Goal: Task Accomplishment & Management: Complete application form

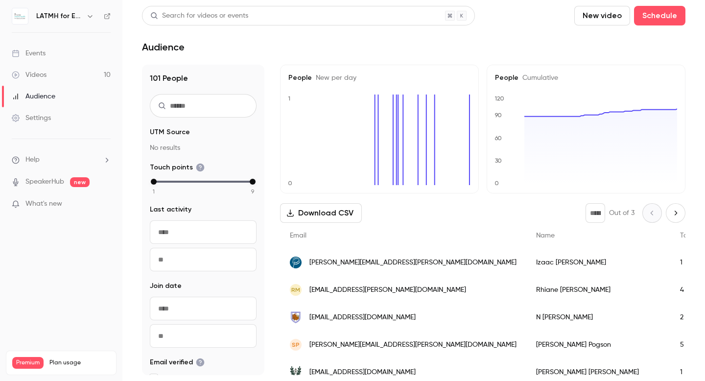
click at [91, 18] on icon "button" at bounding box center [90, 16] width 8 height 8
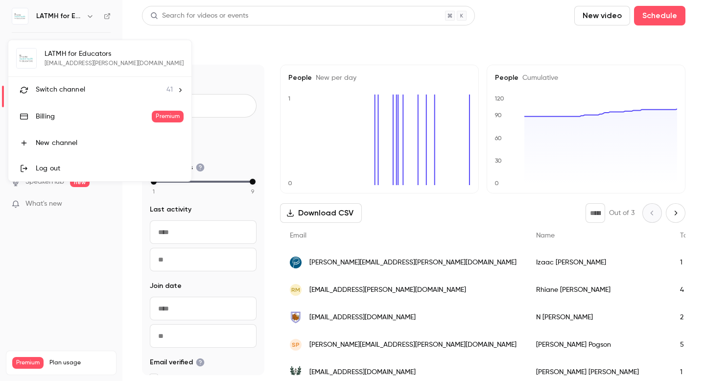
click at [71, 97] on li "Switch channel 41" at bounding box center [99, 90] width 183 height 26
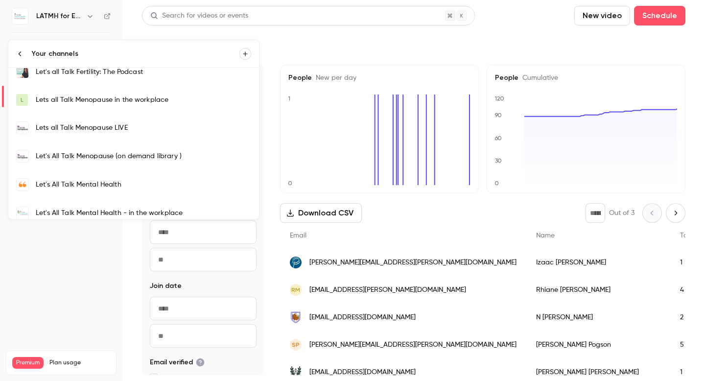
scroll to position [323, 0]
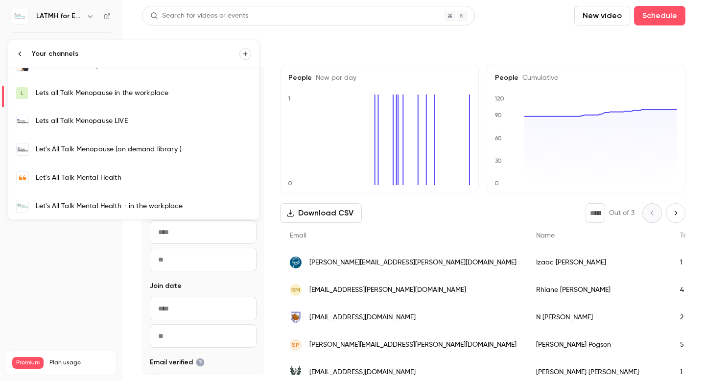
click at [102, 172] on link "Let's All Talk Mental Health" at bounding box center [133, 178] width 251 height 28
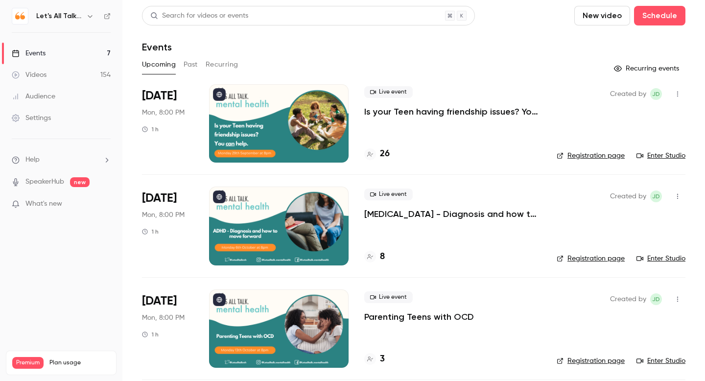
click at [669, 158] on link "Enter Studio" at bounding box center [661, 156] width 49 height 10
click at [418, 112] on p "Is your Teen having friendship issues? You can help." at bounding box center [452, 112] width 177 height 12
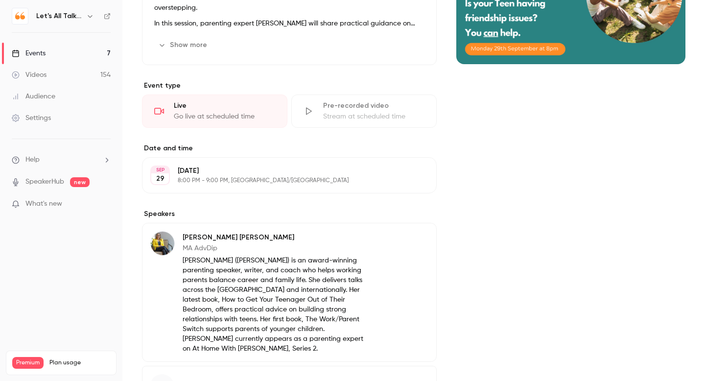
scroll to position [183, 0]
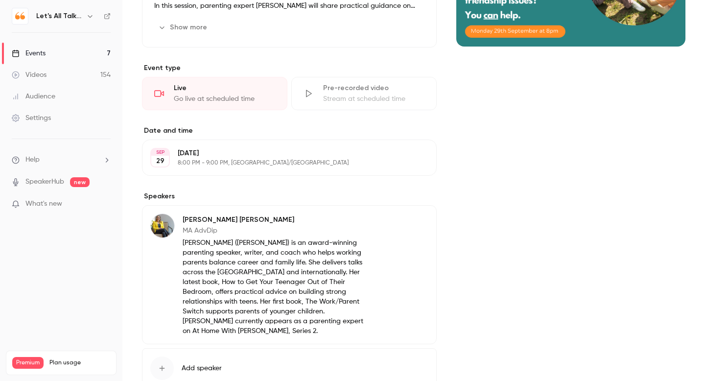
click at [407, 222] on button "Edit" at bounding box center [411, 222] width 36 height 16
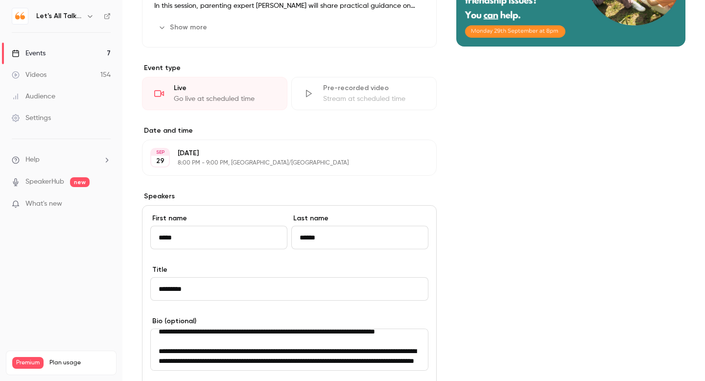
scroll to position [0, 0]
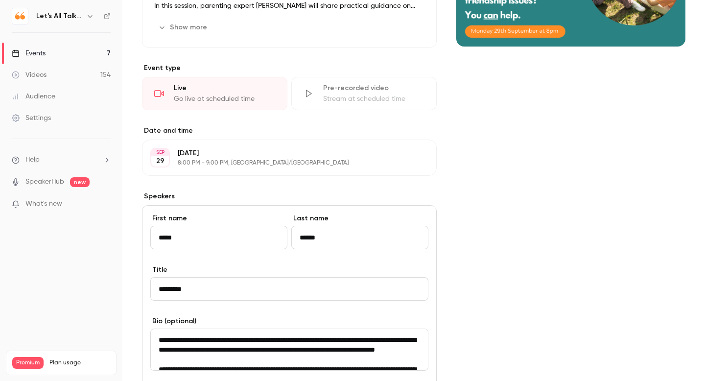
drag, startPoint x: 159, startPoint y: 341, endPoint x: 282, endPoint y: 362, distance: 124.8
click at [282, 362] on textarea "**********" at bounding box center [289, 350] width 278 height 42
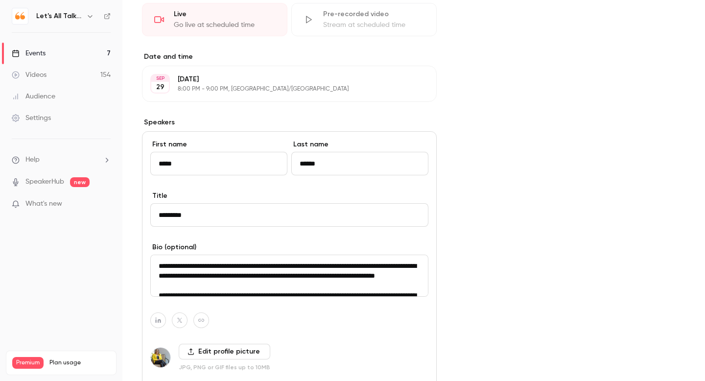
scroll to position [258, 0]
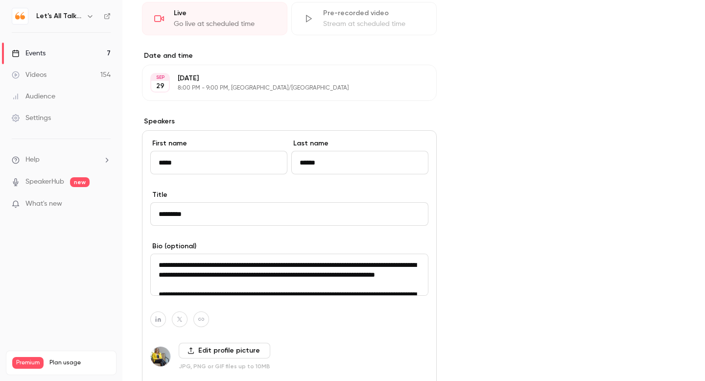
click at [324, 282] on textarea "**********" at bounding box center [289, 275] width 278 height 42
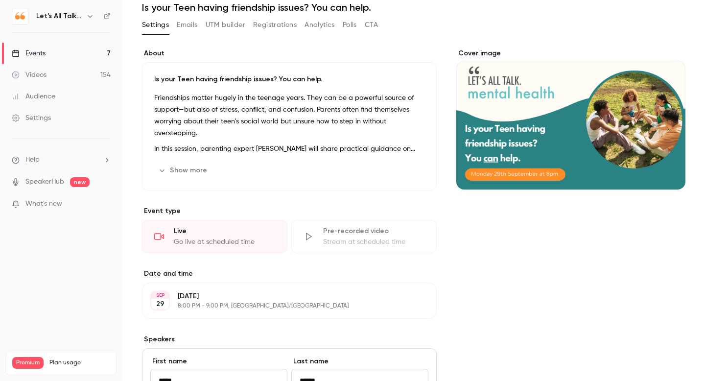
scroll to position [0, 0]
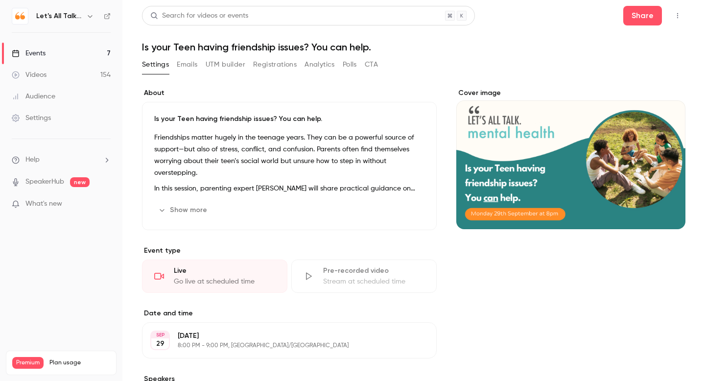
click at [40, 52] on div "Events" at bounding box center [29, 53] width 34 height 10
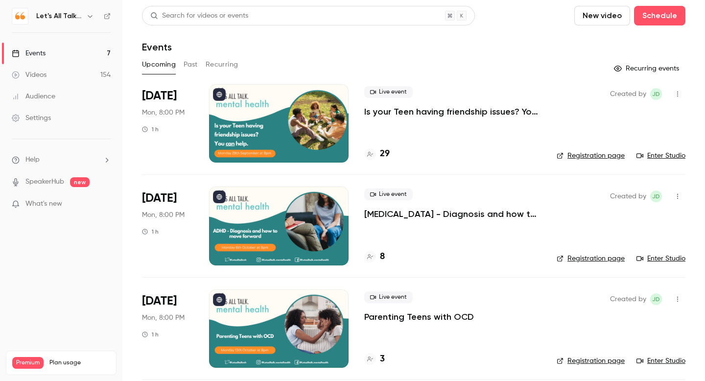
click at [430, 214] on p "[MEDICAL_DATA] - Diagnosis and how to move forward" at bounding box center [452, 214] width 177 height 12
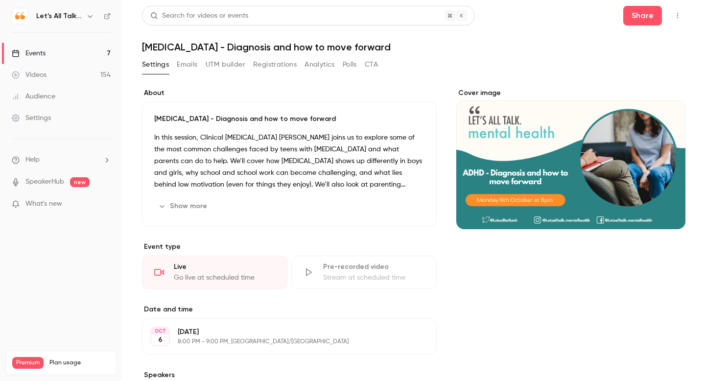
click at [46, 75] on div "Videos" at bounding box center [29, 75] width 35 height 10
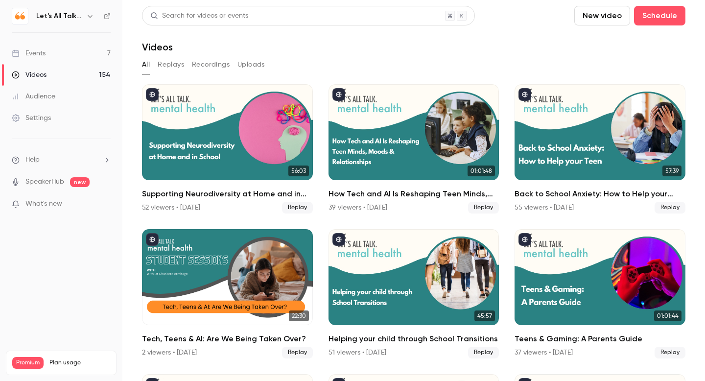
click at [44, 55] on div "Events" at bounding box center [29, 53] width 34 height 10
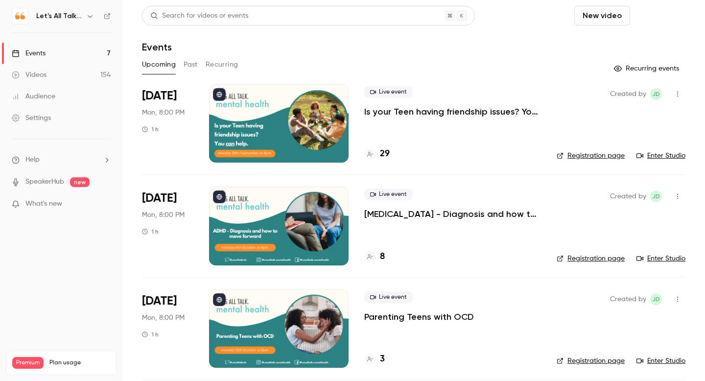
click at [658, 21] on button "Schedule" at bounding box center [659, 16] width 51 height 20
click at [624, 47] on div "One time event" at bounding box center [640, 43] width 74 height 10
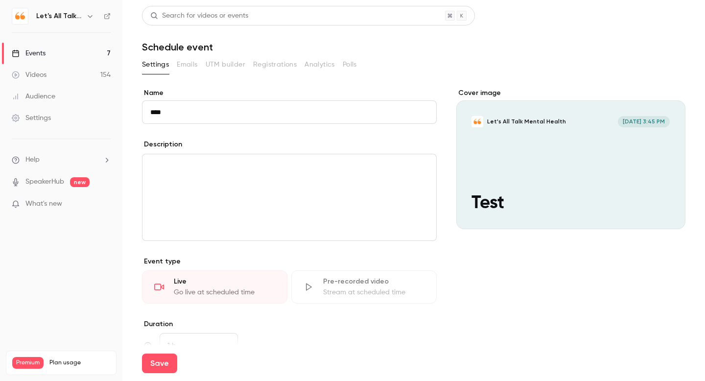
type input "****"
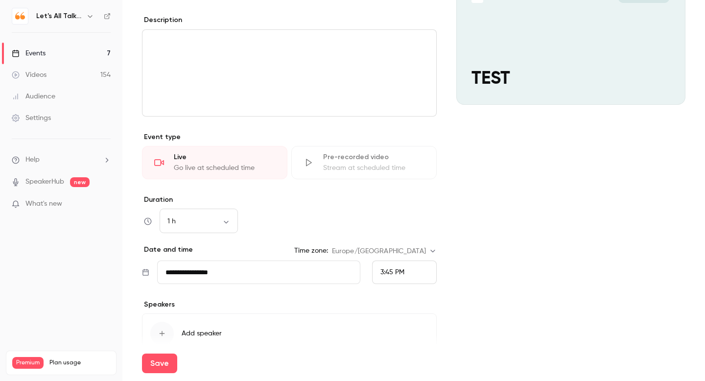
scroll to position [130, 0]
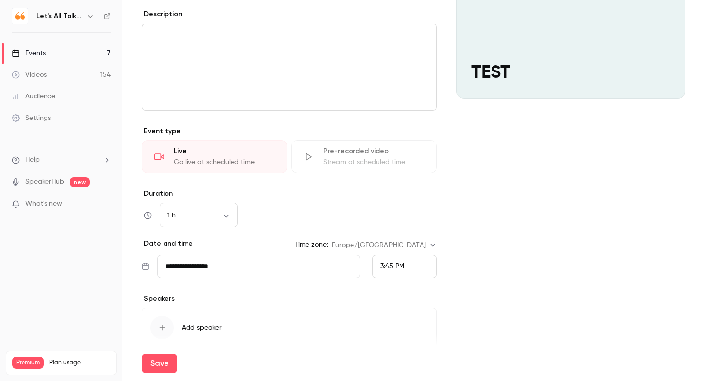
click at [394, 260] on div "3:45 PM" at bounding box center [404, 267] width 65 height 24
click at [392, 127] on span "7:00 PM" at bounding box center [392, 124] width 25 height 7
click at [161, 363] on button "Save" at bounding box center [159, 364] width 35 height 20
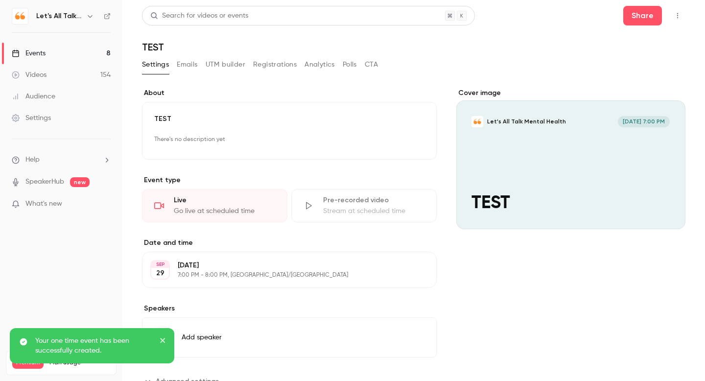
click at [679, 13] on icon "button" at bounding box center [678, 15] width 8 height 7
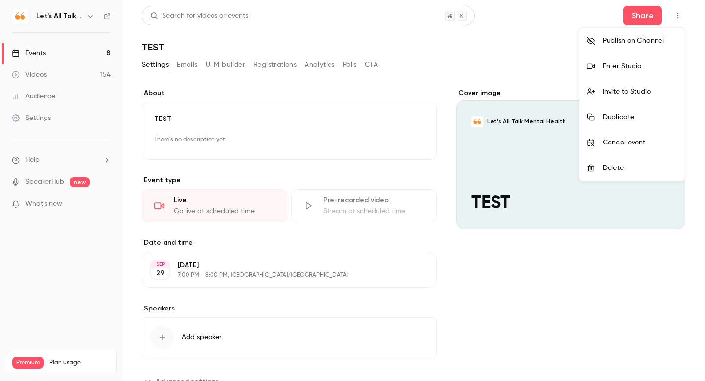
click at [621, 91] on div "Invite to Studio" at bounding box center [640, 92] width 74 height 10
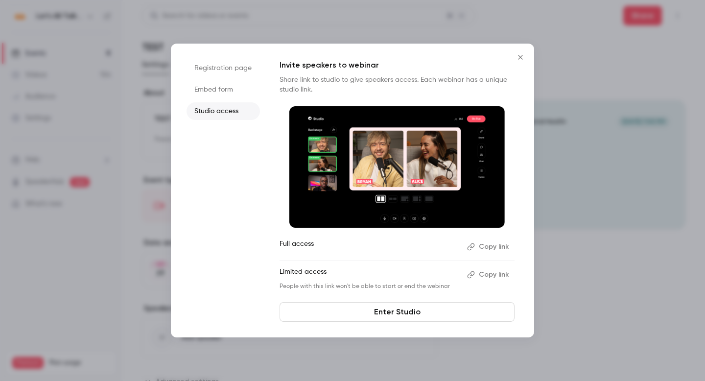
click at [491, 252] on button "Copy link" at bounding box center [488, 247] width 51 height 16
